Goal: Information Seeking & Learning: Learn about a topic

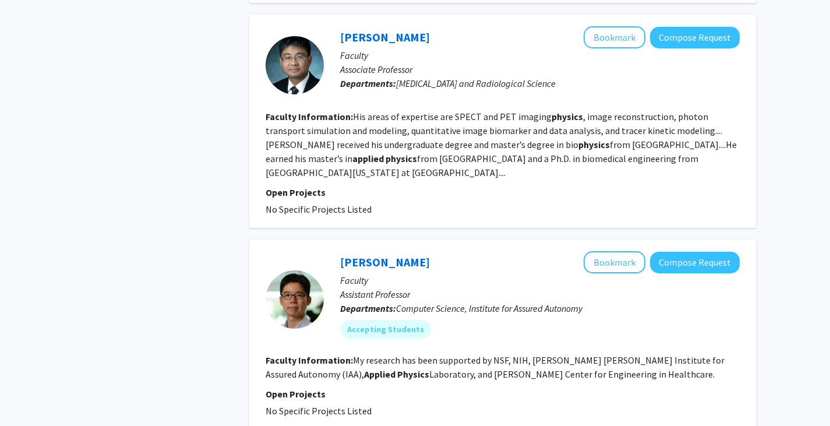
scroll to position [2247, 0]
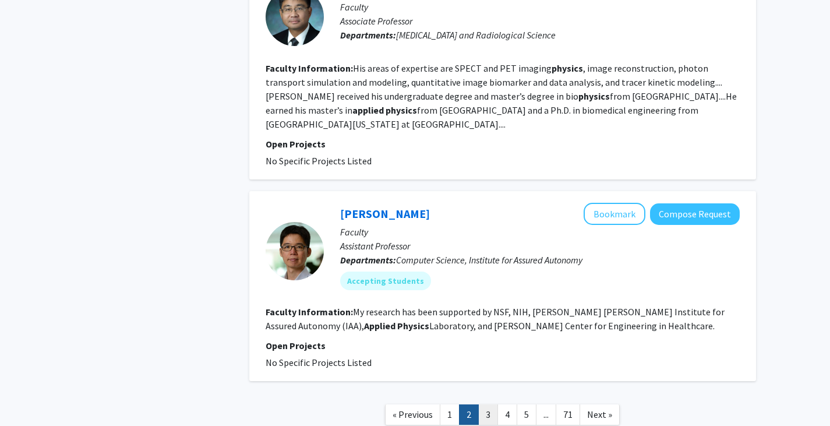
click at [485, 404] on link "3" at bounding box center [488, 414] width 20 height 20
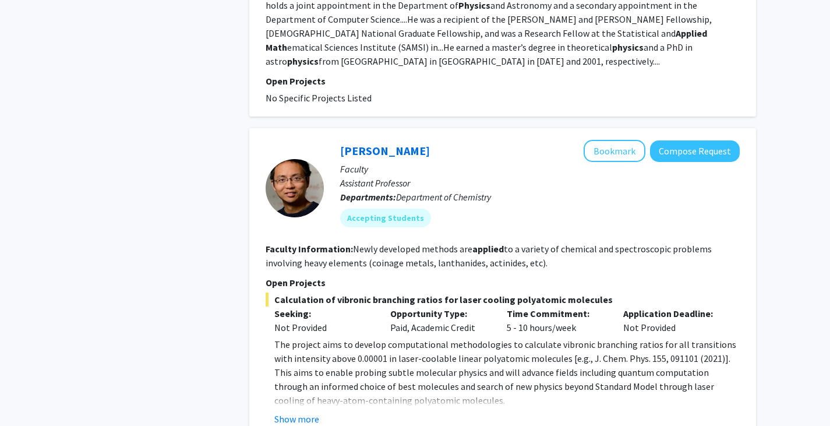
scroll to position [747, 0]
click at [610, 140] on button "Bookmark" at bounding box center [614, 151] width 62 height 22
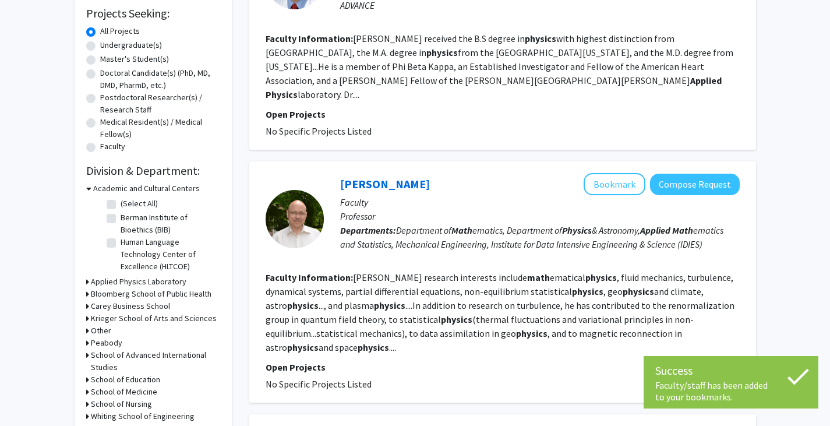
scroll to position [0, 0]
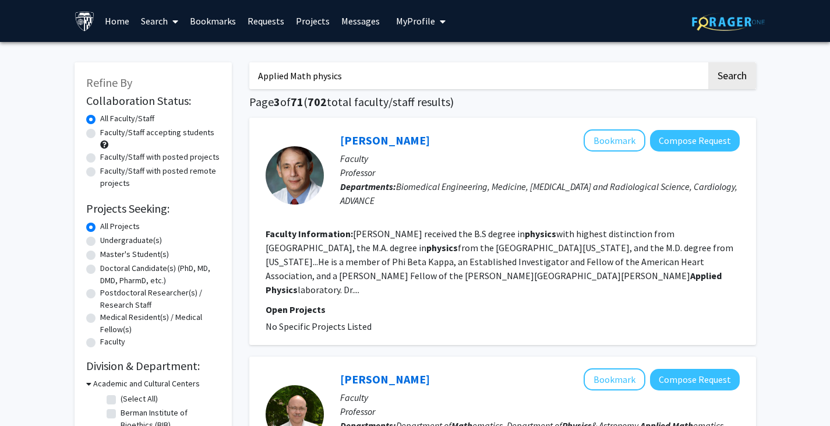
click at [189, 134] on label "Faculty/Staff accepting students" at bounding box center [157, 132] width 114 height 12
click at [108, 134] on input "Faculty/Staff accepting students" at bounding box center [104, 130] width 8 height 8
radio input "true"
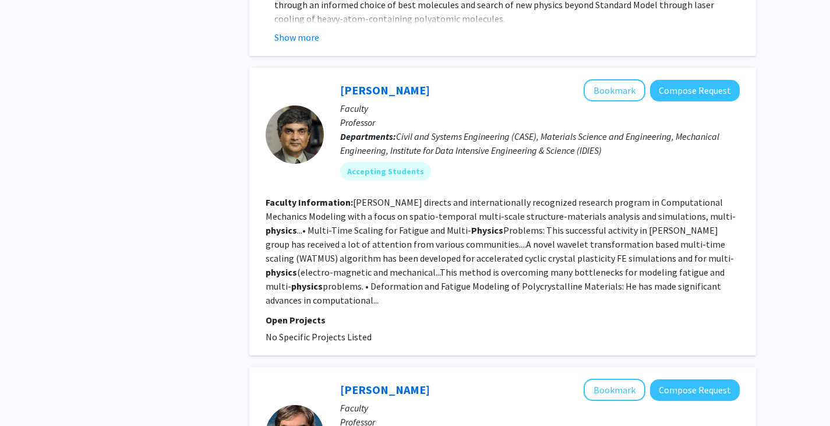
scroll to position [1823, 0]
click at [613, 79] on button "Bookmark" at bounding box center [614, 90] width 62 height 22
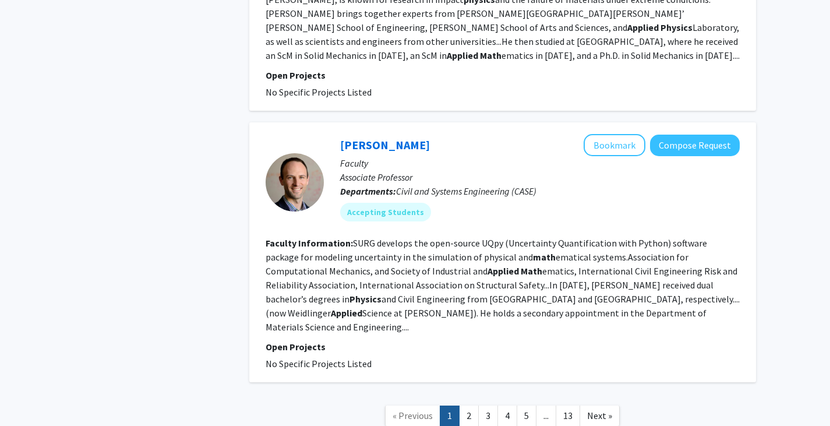
scroll to position [2624, 0]
click at [468, 405] on link "2" at bounding box center [469, 415] width 20 height 20
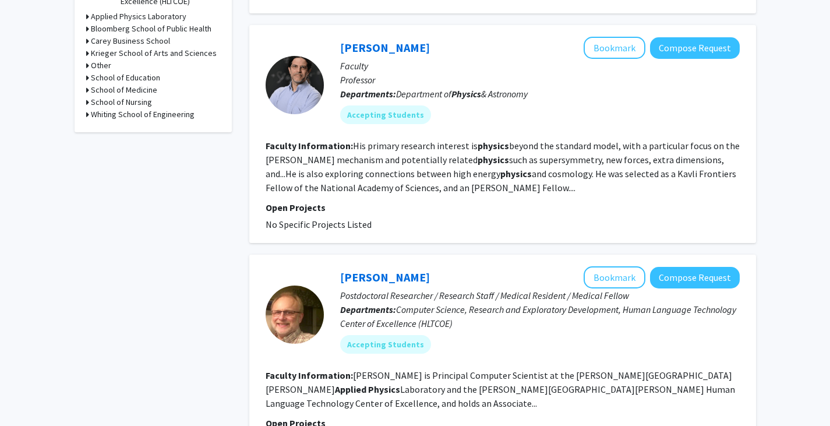
scroll to position [459, 0]
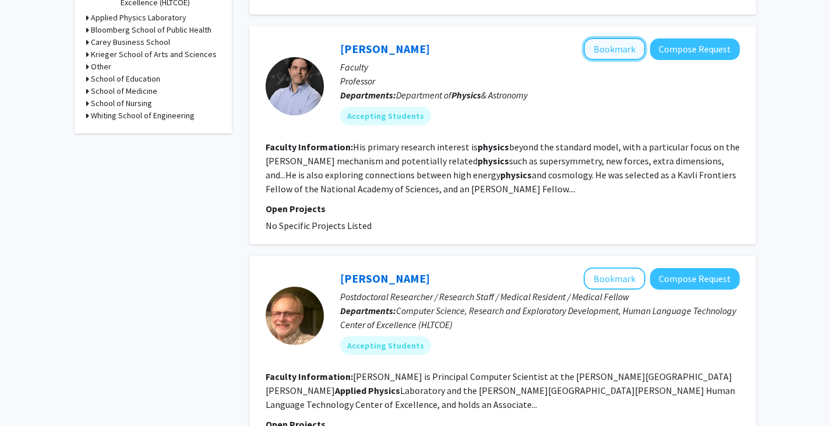
click at [610, 55] on button "Bookmark" at bounding box center [614, 49] width 62 height 22
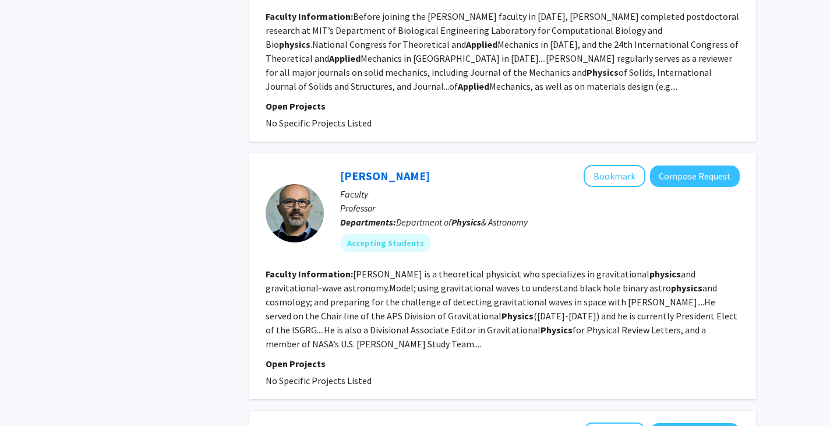
scroll to position [1036, 0]
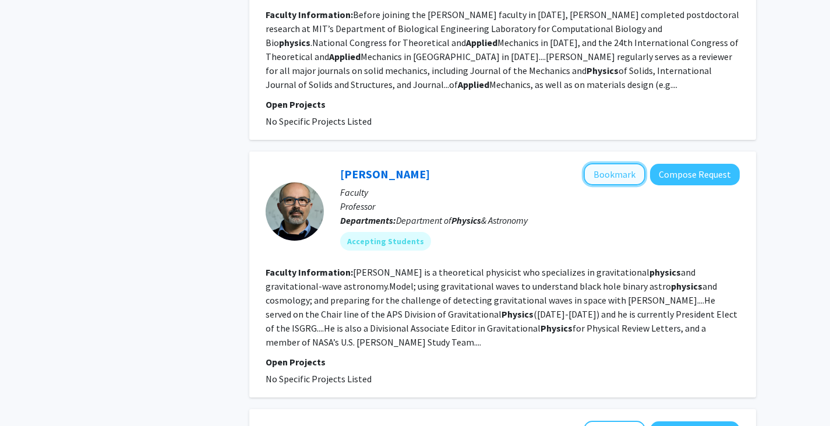
click at [618, 163] on button "Bookmark" at bounding box center [614, 174] width 62 height 22
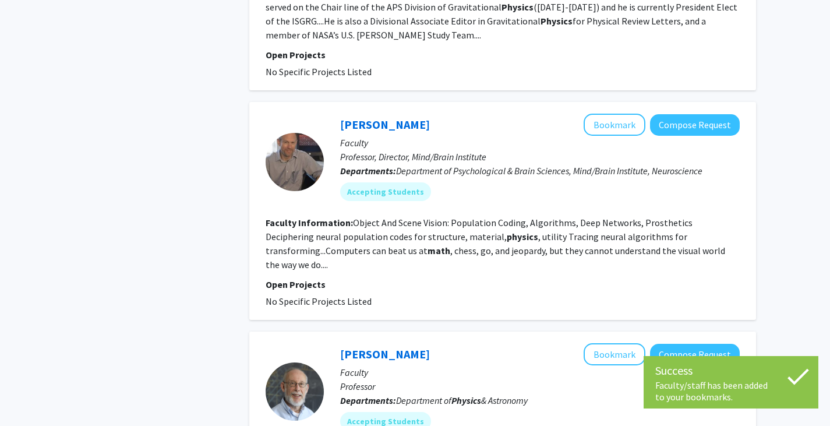
scroll to position [1349, 0]
